Goal: Find contact information: Find contact information

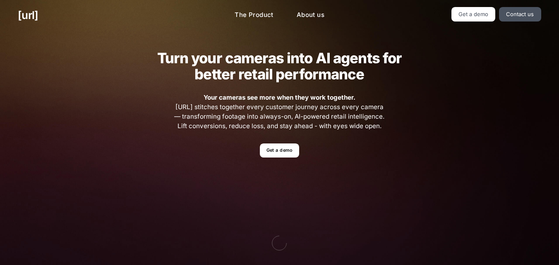
click at [338, 155] on ul "Get a demo" at bounding box center [279, 150] width 337 height 14
click at [516, 15] on link "Contact us" at bounding box center [520, 14] width 42 height 14
